Goal: Task Accomplishment & Management: Use online tool/utility

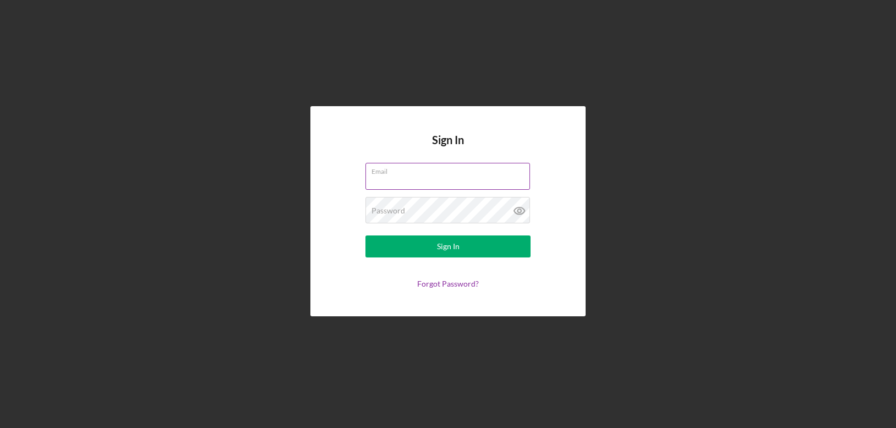
type input "[PERSON_NAME][EMAIL_ADDRESS][DOMAIN_NAME]"
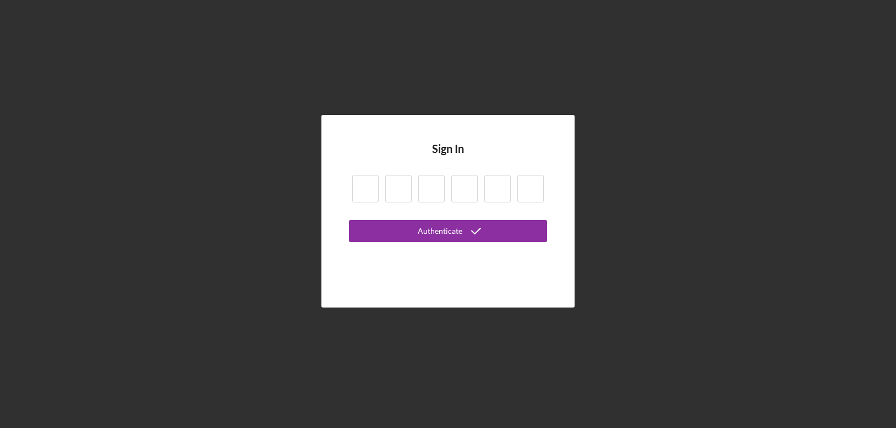
drag, startPoint x: 356, startPoint y: 183, endPoint x: 360, endPoint y: 189, distance: 7.0
click at [357, 183] on input at bounding box center [365, 189] width 26 height 28
type input "8"
type input "5"
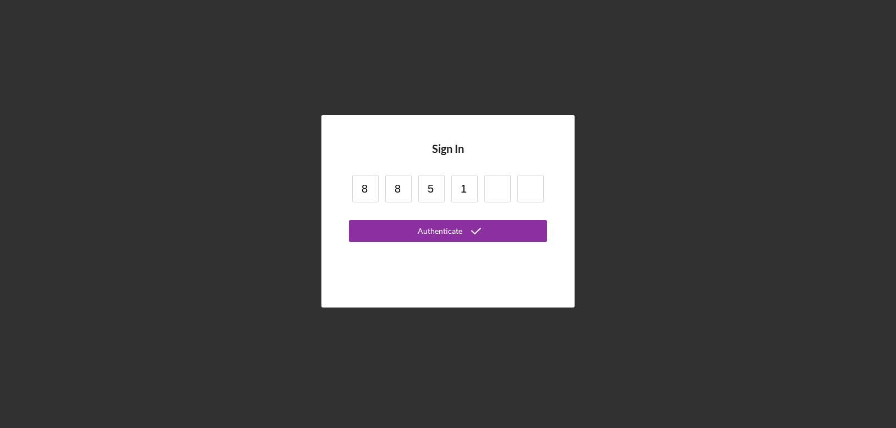
type input "1"
type input "6"
type input "2"
click at [349, 220] on button "Authenticate" at bounding box center [448, 231] width 198 height 22
type input "6"
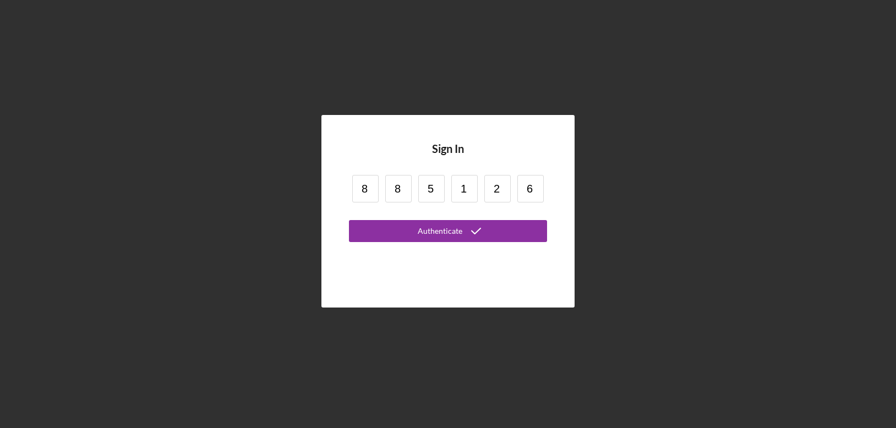
click at [349, 220] on button "Authenticate" at bounding box center [448, 231] width 198 height 22
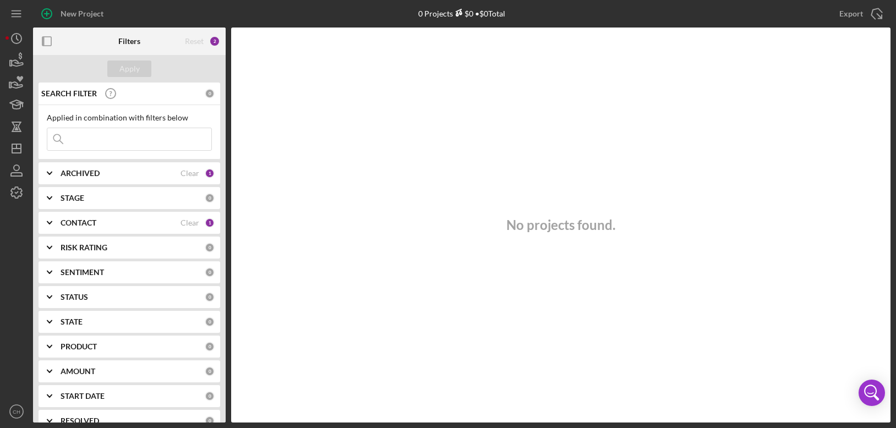
click at [211, 40] on div "2" at bounding box center [214, 41] width 11 height 11
click at [90, 220] on b "CONTACT" at bounding box center [79, 222] width 36 height 9
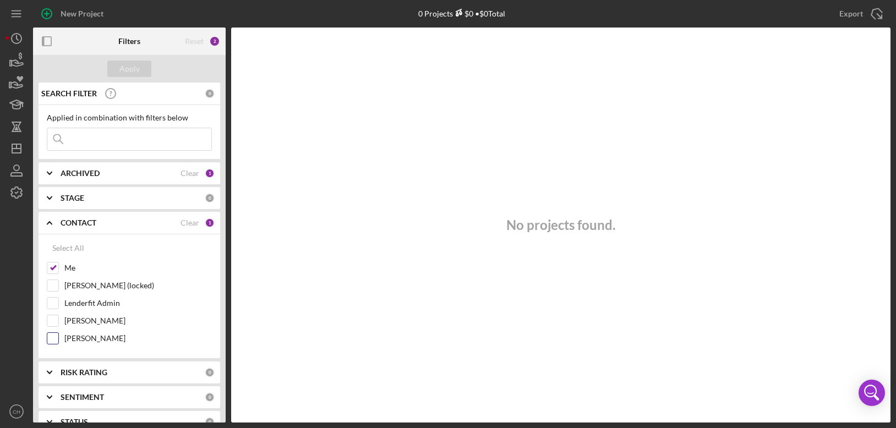
click at [56, 338] on input "[PERSON_NAME]" at bounding box center [52, 338] width 11 height 11
checkbox input "true"
click at [70, 174] on b "ARCHIVED" at bounding box center [80, 173] width 39 height 9
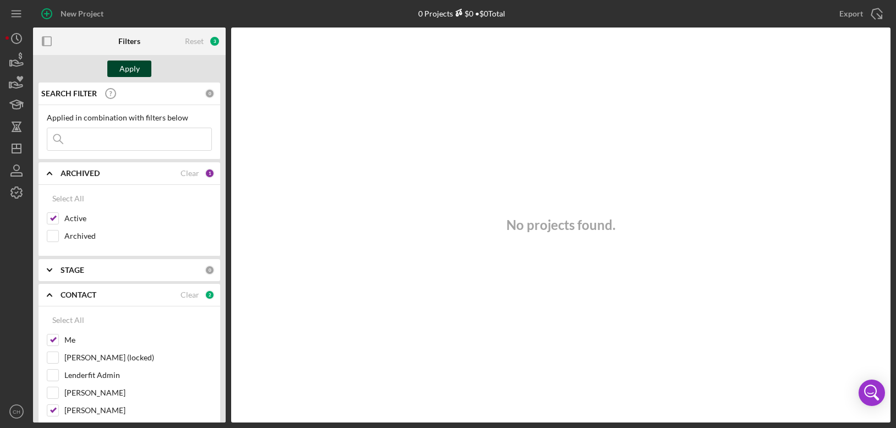
drag, startPoint x: 137, startPoint y: 57, endPoint x: 136, endPoint y: 65, distance: 8.3
click at [137, 63] on div "Apply" at bounding box center [129, 69] width 193 height 28
click at [134, 65] on div "Apply" at bounding box center [129, 69] width 20 height 17
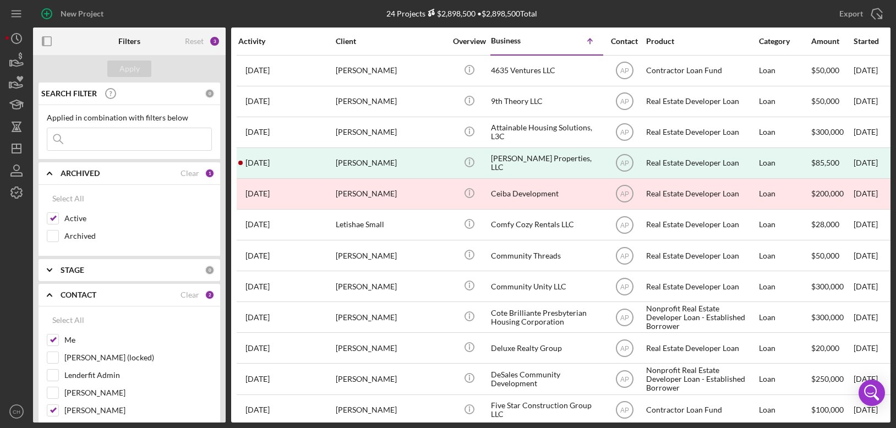
click at [259, 42] on div "Activity" at bounding box center [286, 41] width 96 height 9
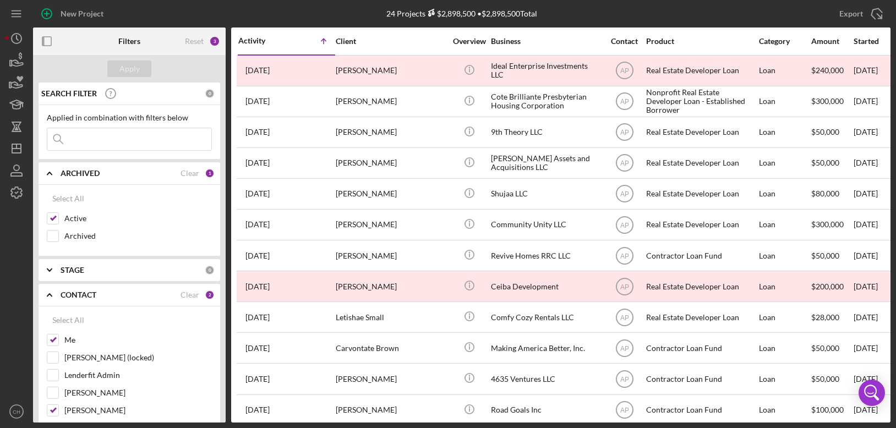
click at [259, 42] on div "Activity" at bounding box center [262, 40] width 48 height 9
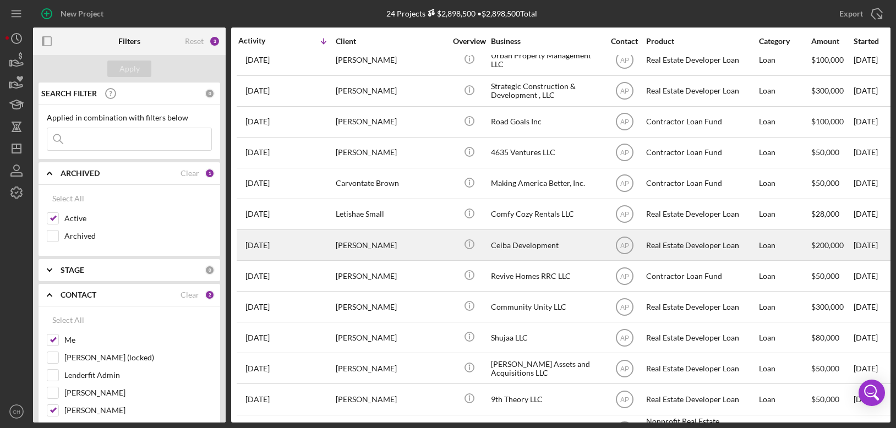
scroll to position [330, 0]
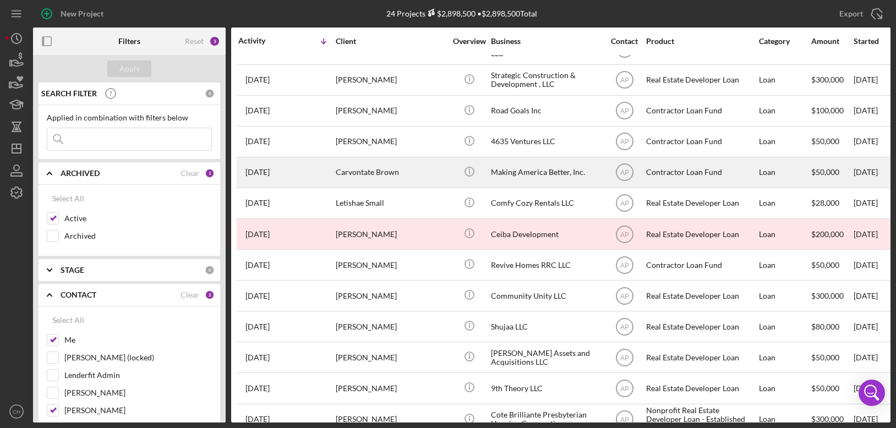
click at [431, 166] on div "Carvontate Brown" at bounding box center [391, 172] width 110 height 29
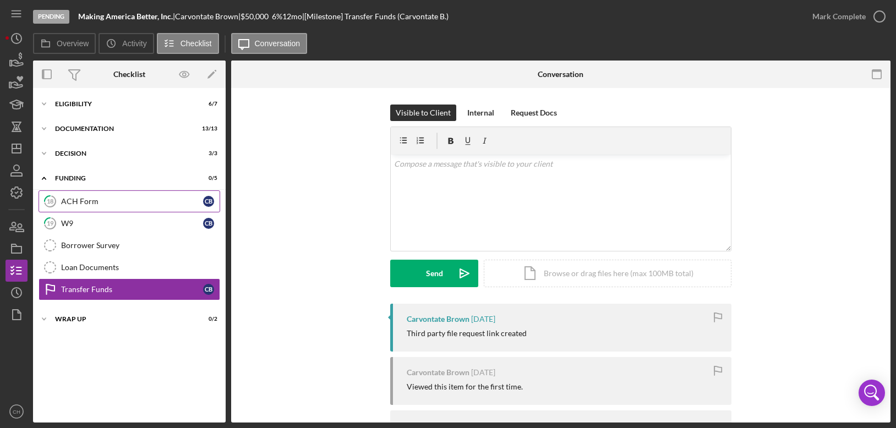
click at [74, 198] on div "ACH Form" at bounding box center [132, 201] width 142 height 9
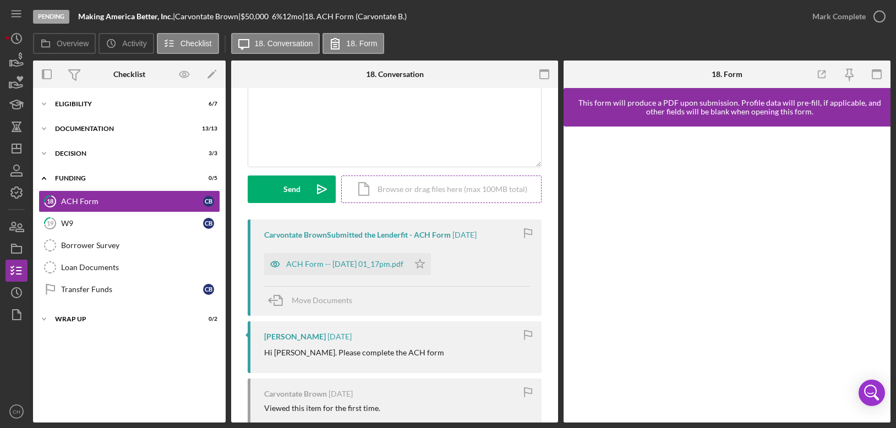
scroll to position [110, 0]
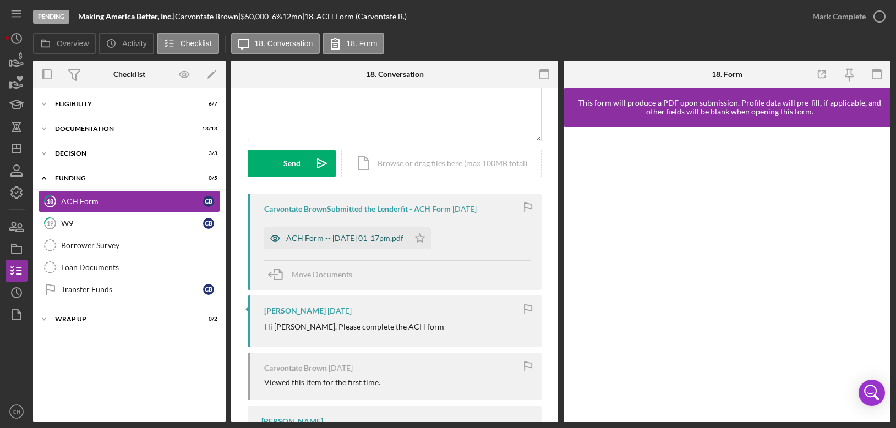
click at [369, 237] on div "ACH Form -- [DATE] 01_17pm.pdf" at bounding box center [344, 238] width 117 height 9
